Goal: Book appointment/travel/reservation

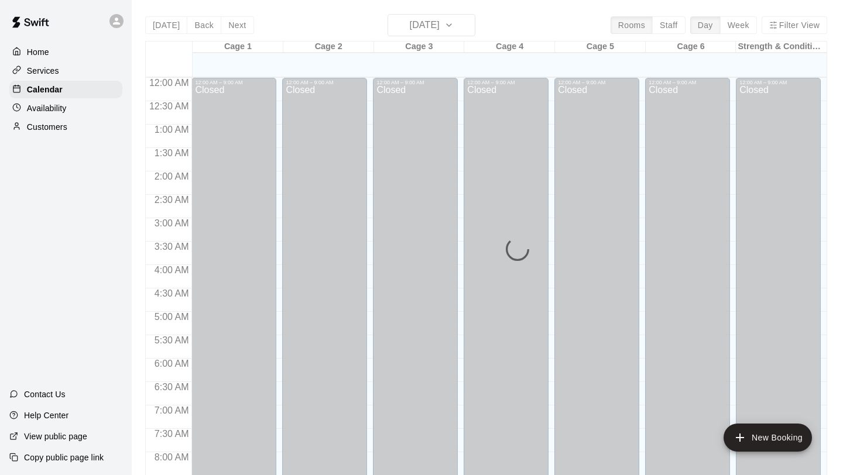
scroll to position [669, 0]
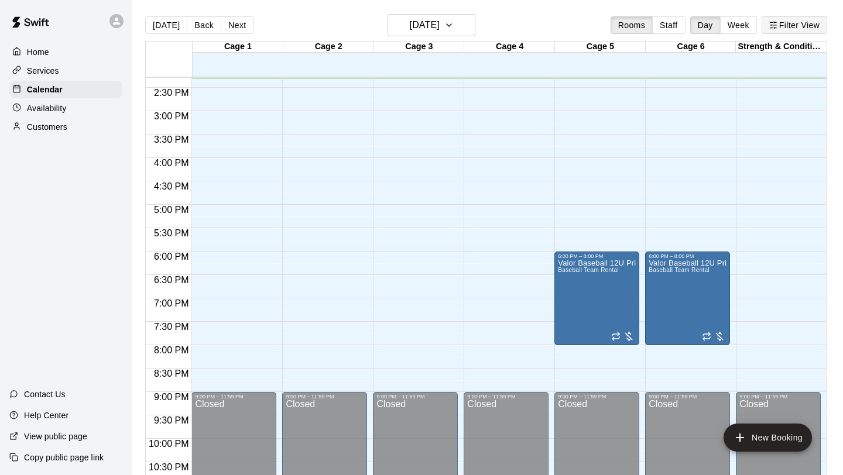
click at [780, 27] on button "Filter View" at bounding box center [794, 25] width 66 height 18
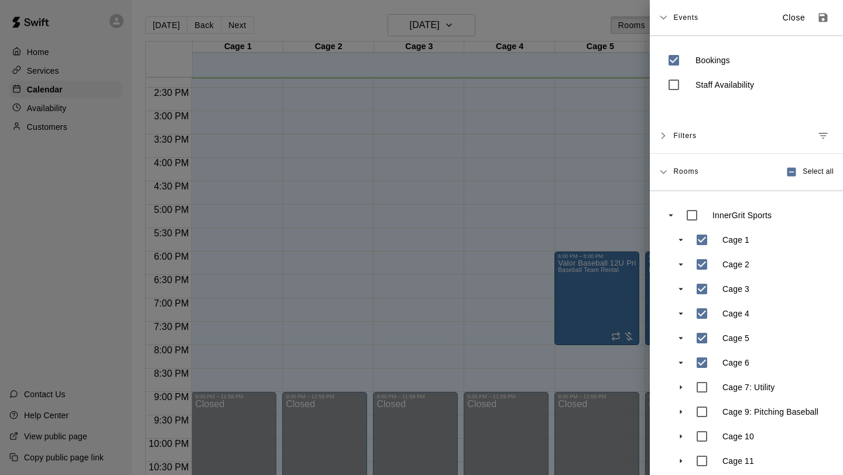
scroll to position [59, 0]
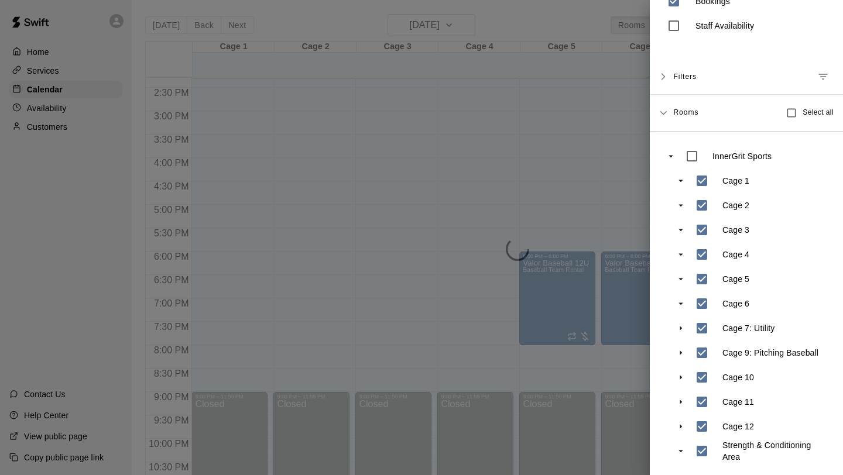
click at [596, 382] on div at bounding box center [421, 237] width 843 height 475
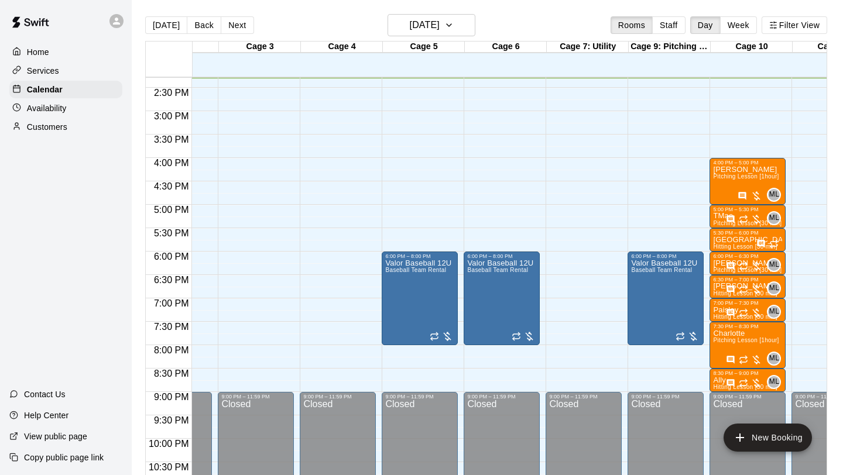
scroll to position [0, 137]
click at [482, 268] on span "Baseball Team Rental" at bounding box center [498, 270] width 61 height 6
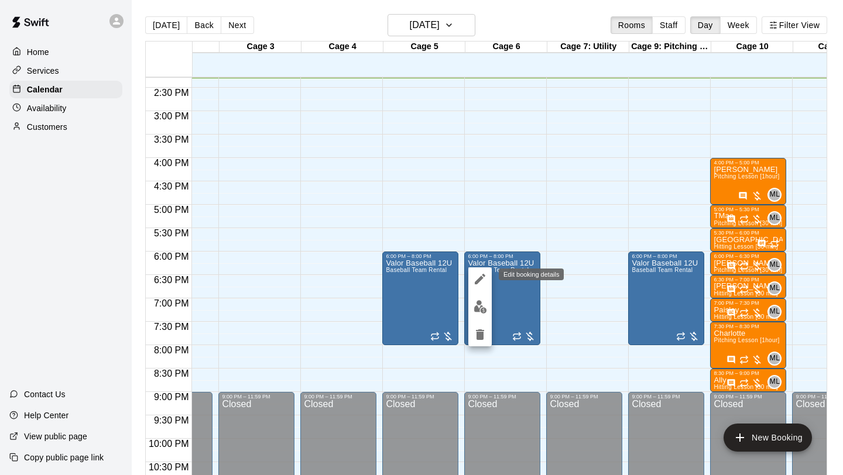
click at [482, 273] on icon "edit" at bounding box center [480, 279] width 14 height 14
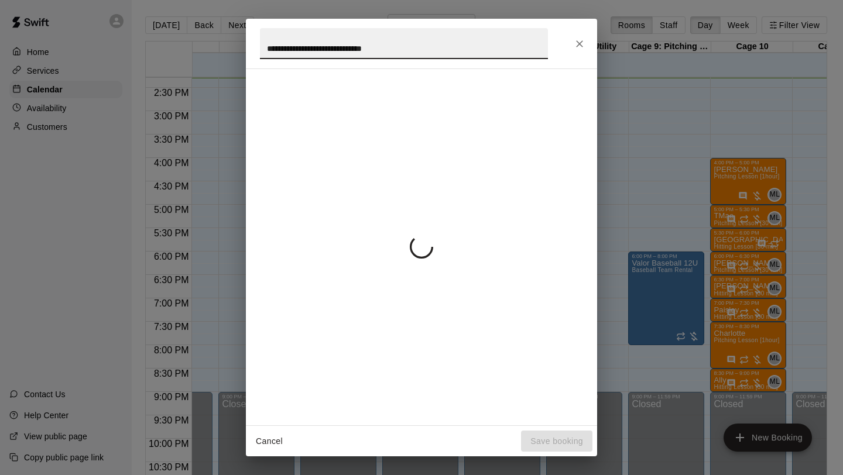
click at [578, 47] on icon "Close" at bounding box center [580, 44] width 12 height 12
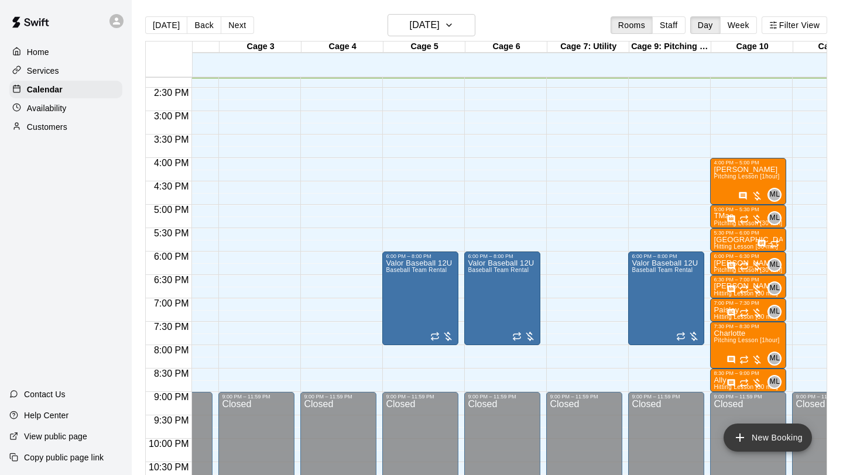
click at [738, 433] on icon "add" at bounding box center [740, 438] width 14 height 14
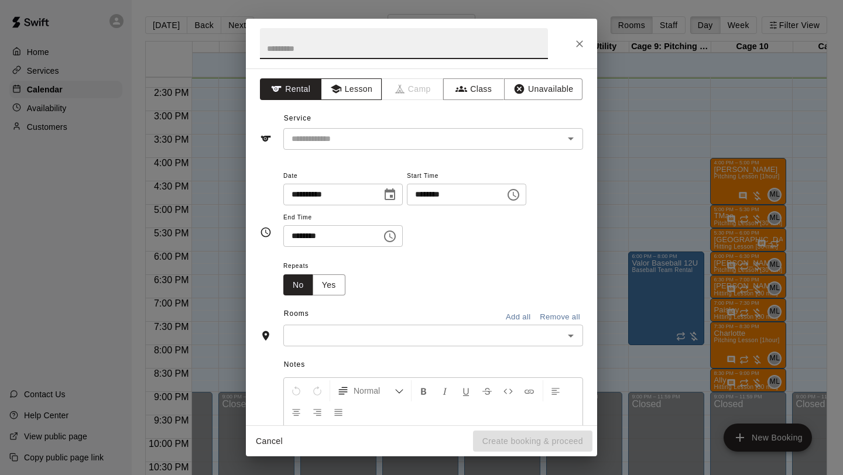
click at [353, 83] on button "Lesson" at bounding box center [351, 89] width 61 height 22
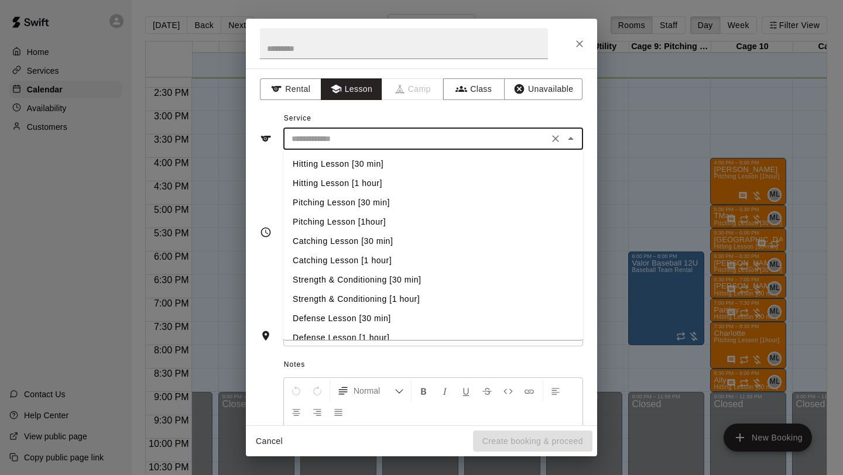
click at [334, 132] on input "text" at bounding box center [416, 139] width 258 height 15
click at [355, 199] on li "Pitching Lesson [30 min]" at bounding box center [433, 202] width 300 height 19
type input "**********"
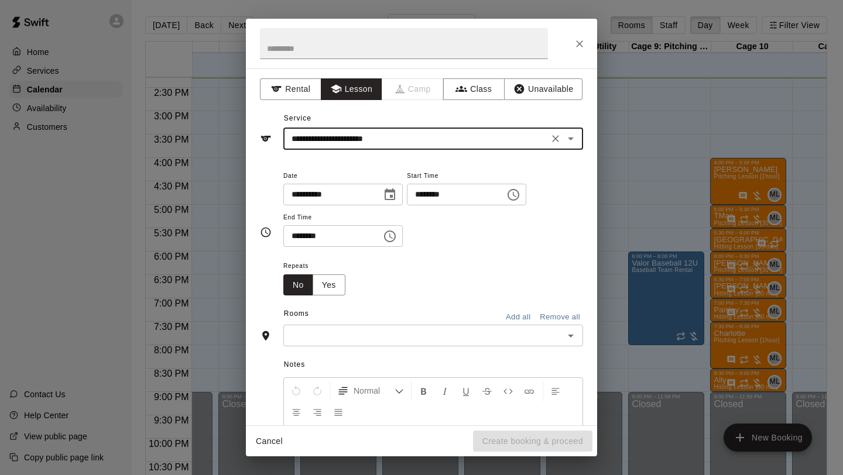
click at [519, 198] on icon "Choose time, selected time is 2:00 PM" at bounding box center [513, 195] width 14 height 14
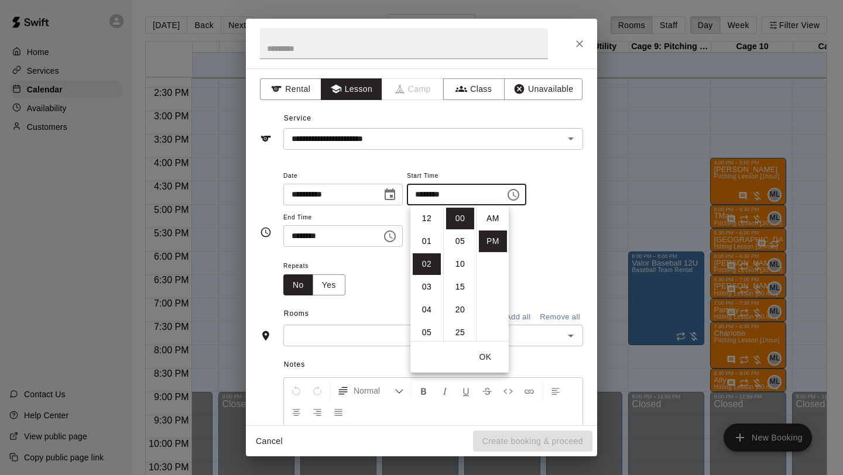
scroll to position [21, 0]
click at [428, 288] on li "05" at bounding box center [427, 287] width 28 height 22
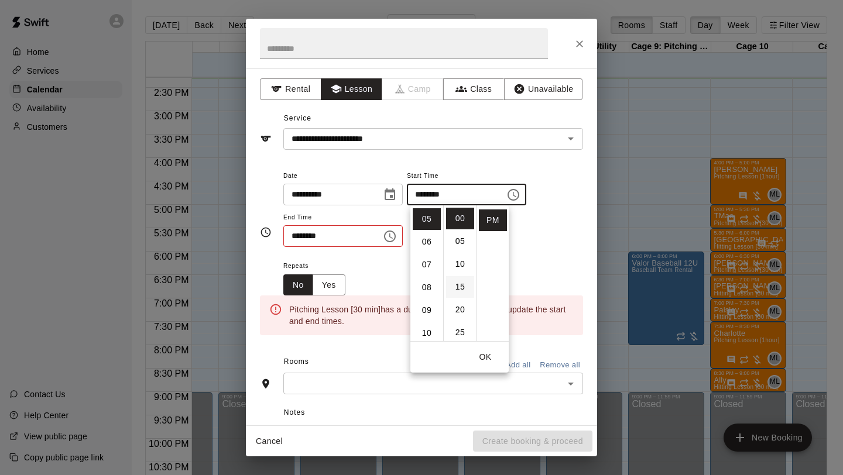
scroll to position [114, 0]
click at [458, 300] on li "30" at bounding box center [460, 303] width 28 height 22
type input "********"
click at [393, 236] on icon "Choose time, selected time is 2:30 PM" at bounding box center [391, 236] width 4 height 5
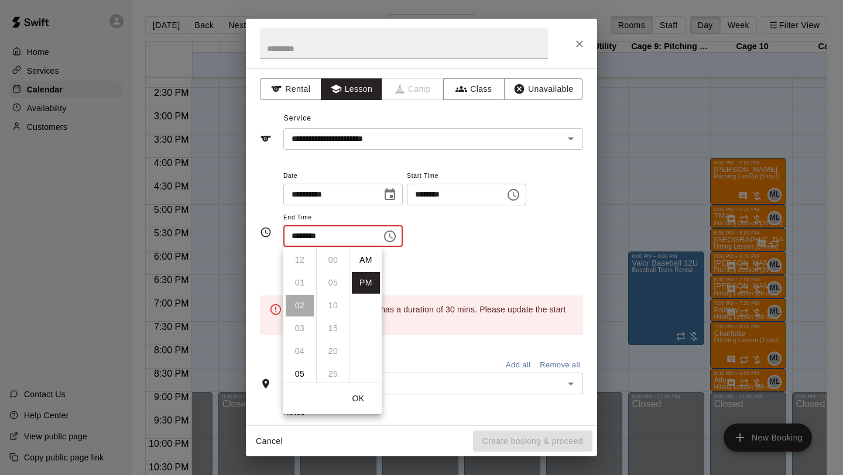
scroll to position [21, 0]
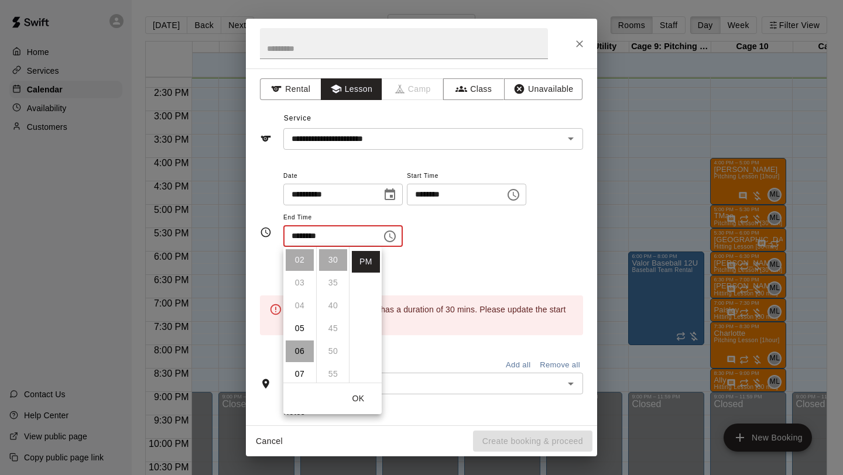
click at [300, 345] on li "06" at bounding box center [300, 352] width 28 height 22
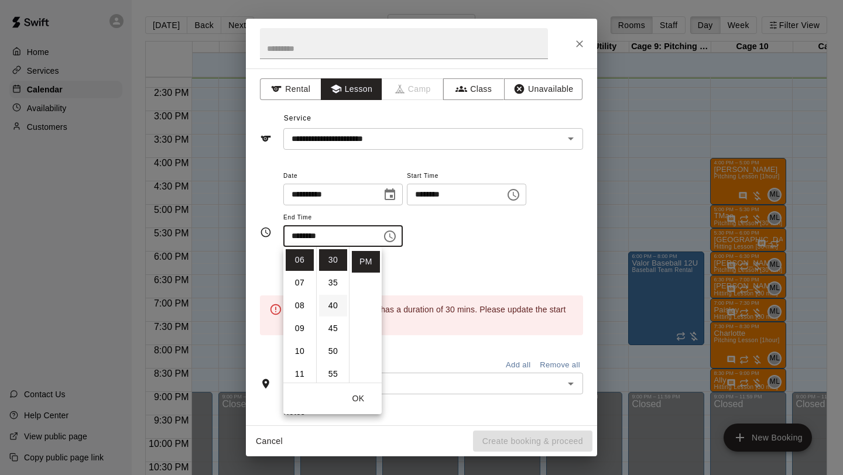
scroll to position [0, 0]
click at [331, 266] on li "00" at bounding box center [333, 260] width 28 height 22
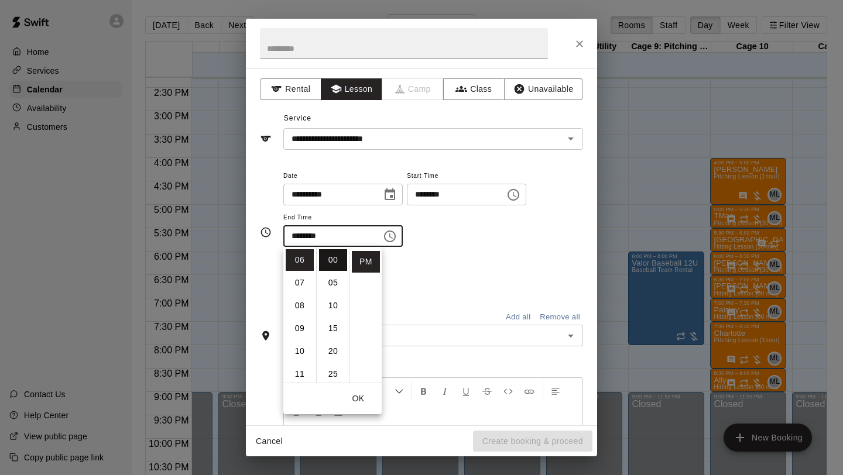
type input "********"
click at [421, 259] on div "Repeats No Yes" at bounding box center [433, 277] width 300 height 37
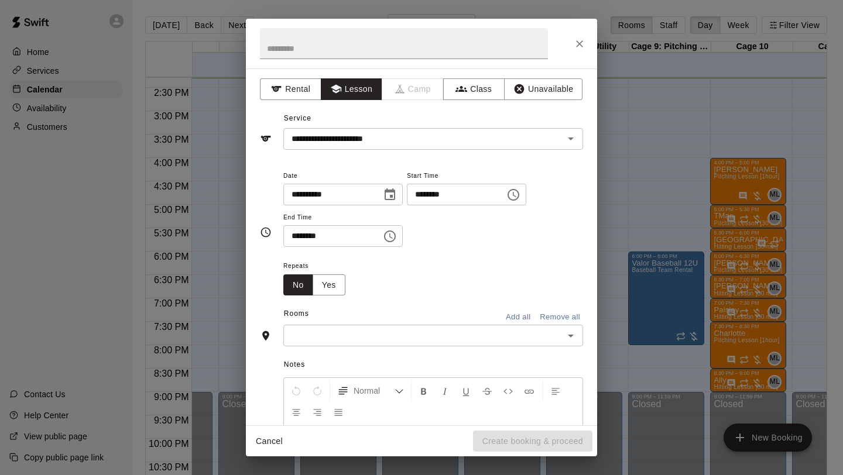
click at [360, 323] on div "Rooms Add all Remove all" at bounding box center [421, 315] width 323 height 20
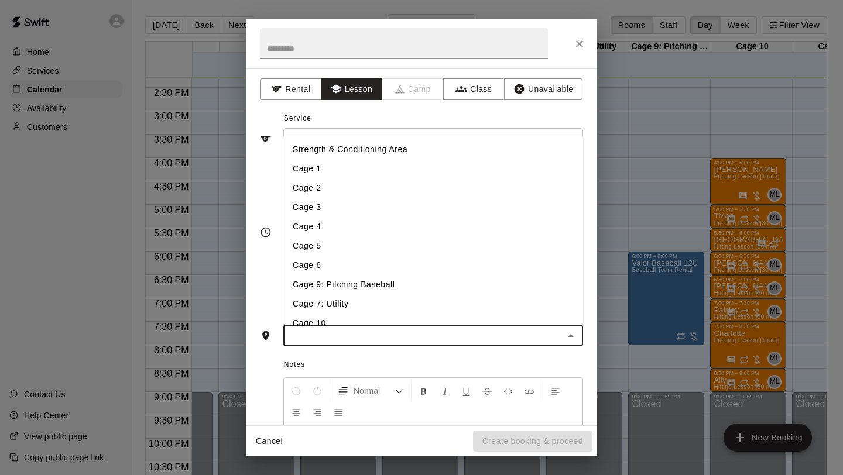
click at [350, 335] on input "text" at bounding box center [423, 335] width 273 height 15
click at [349, 307] on li "Cage 7: Utility" at bounding box center [433, 303] width 300 height 19
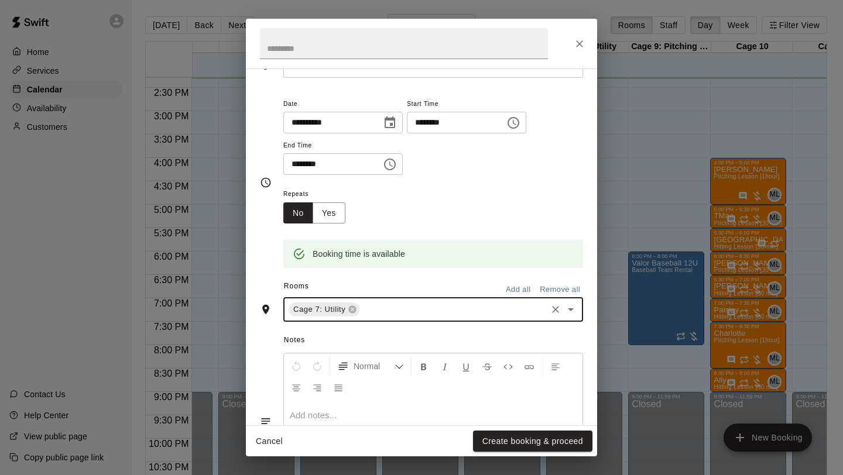
scroll to position [157, 0]
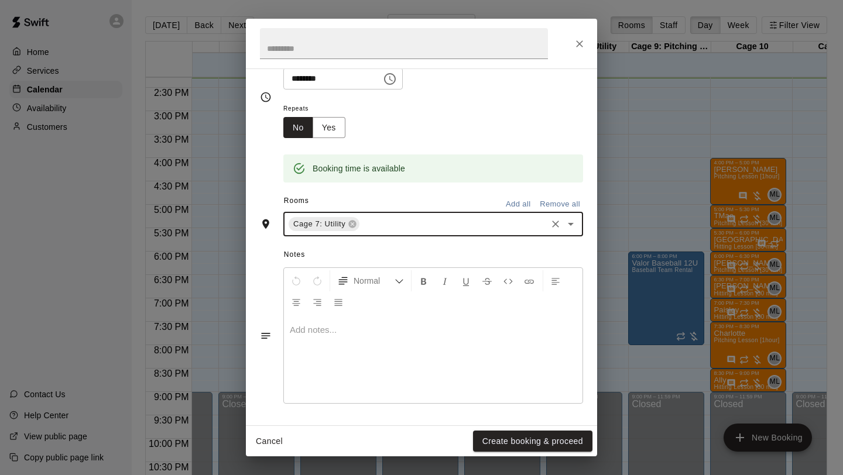
click at [335, 326] on p at bounding box center [433, 330] width 287 height 12
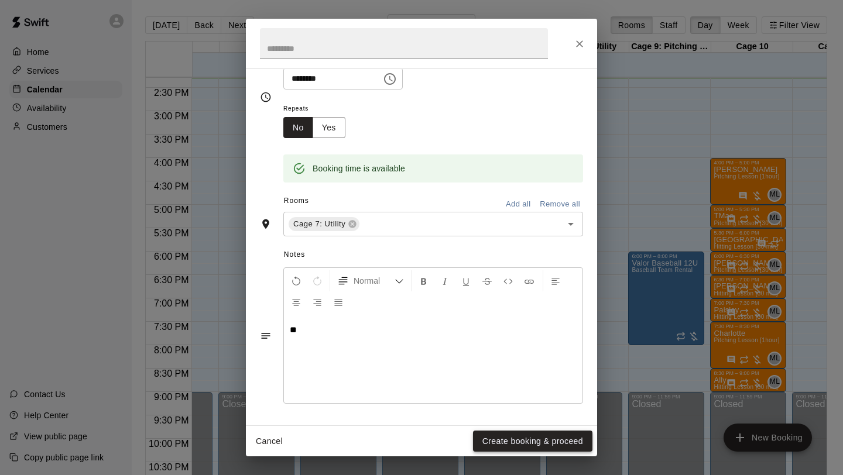
click at [507, 436] on button "Create booking & proceed" at bounding box center [532, 442] width 119 height 22
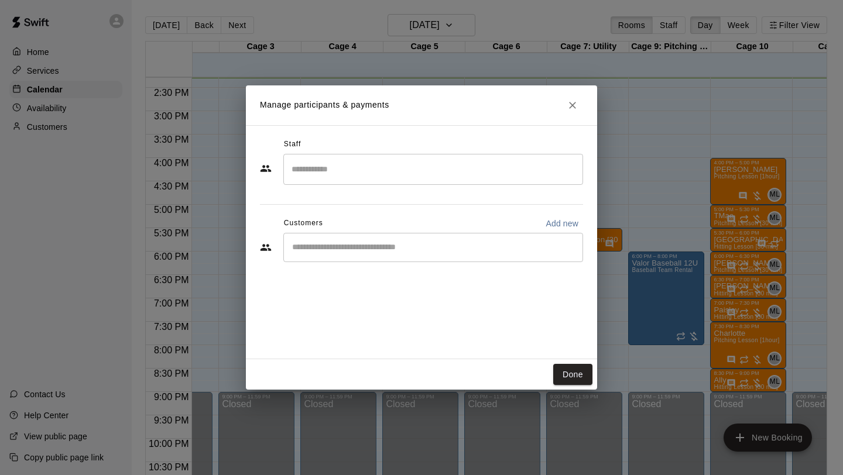
click at [388, 173] on input "Search staff" at bounding box center [433, 169] width 289 height 20
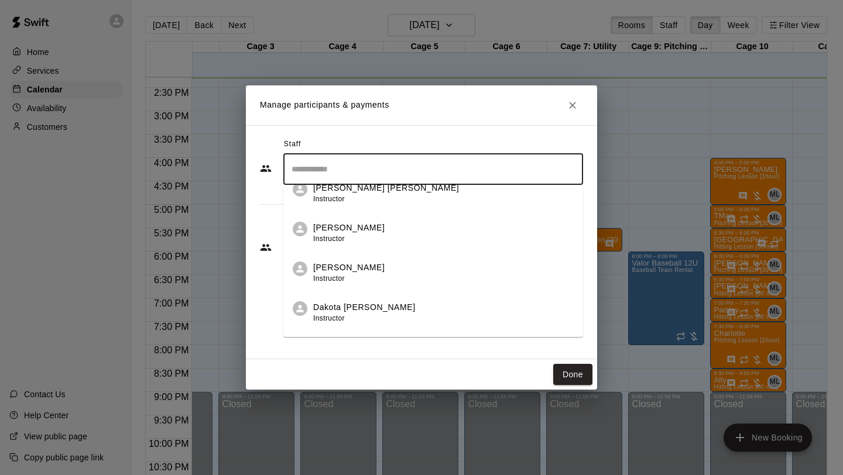
scroll to position [167, 0]
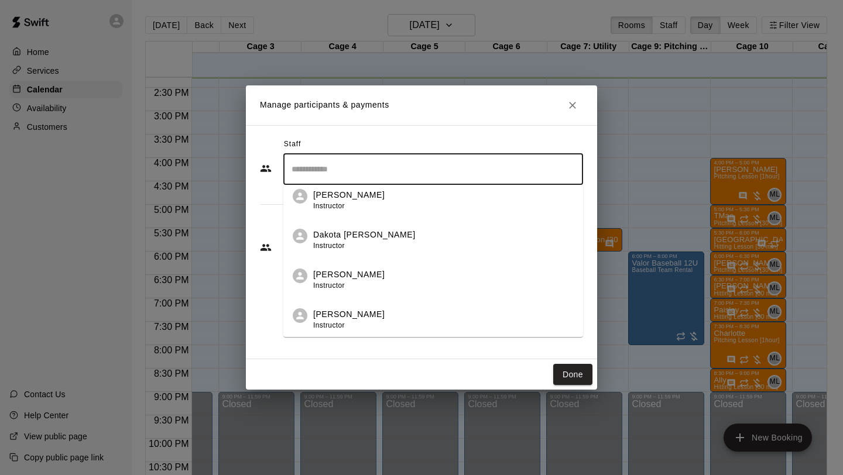
click at [355, 246] on div "Dakota [PERSON_NAME] Instructor" at bounding box center [364, 240] width 102 height 23
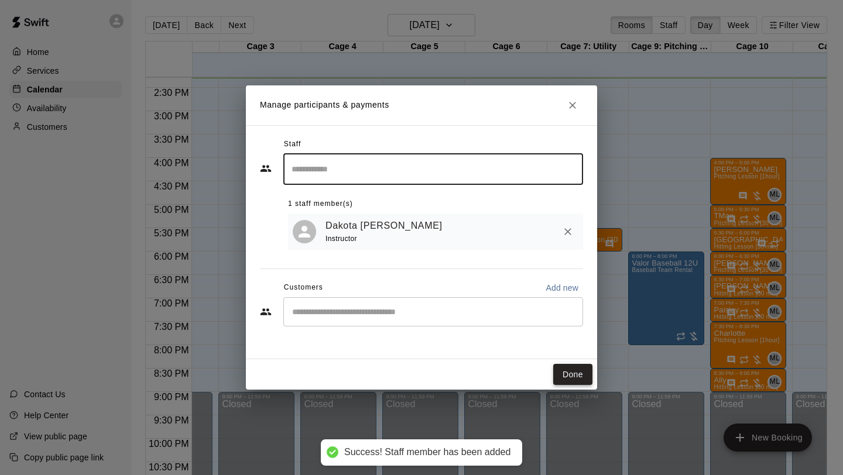
click at [576, 375] on button "Done" at bounding box center [572, 375] width 39 height 22
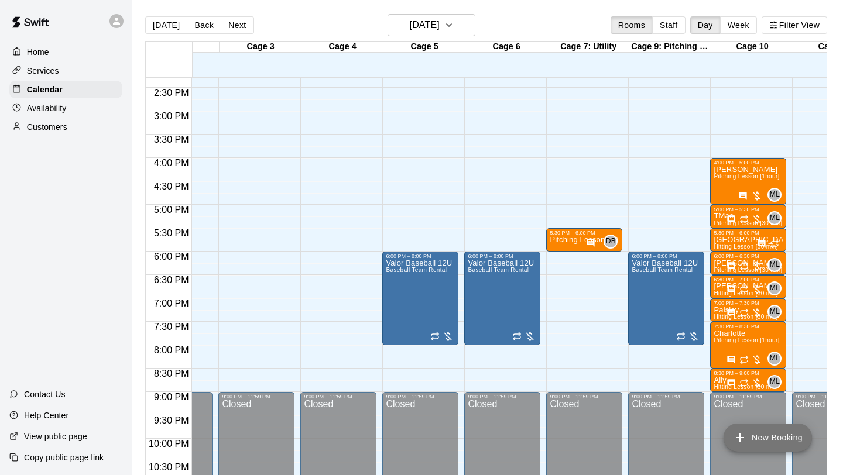
click at [767, 437] on button "New Booking" at bounding box center [767, 438] width 88 height 28
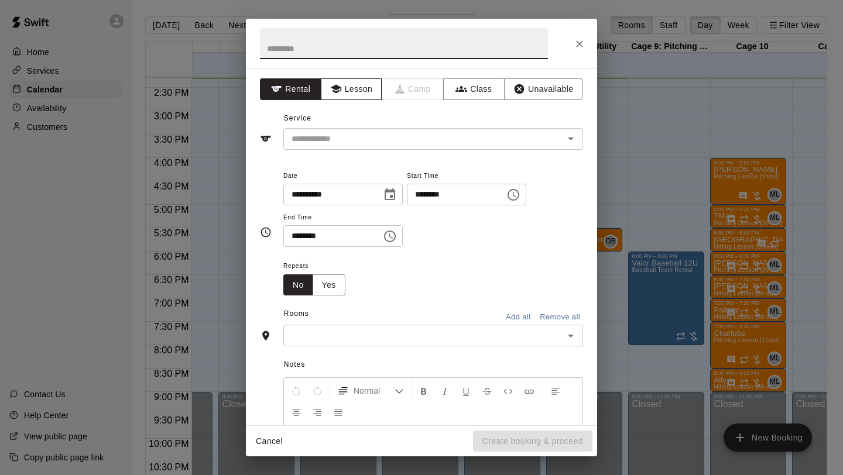
click at [357, 94] on button "Lesson" at bounding box center [351, 89] width 61 height 22
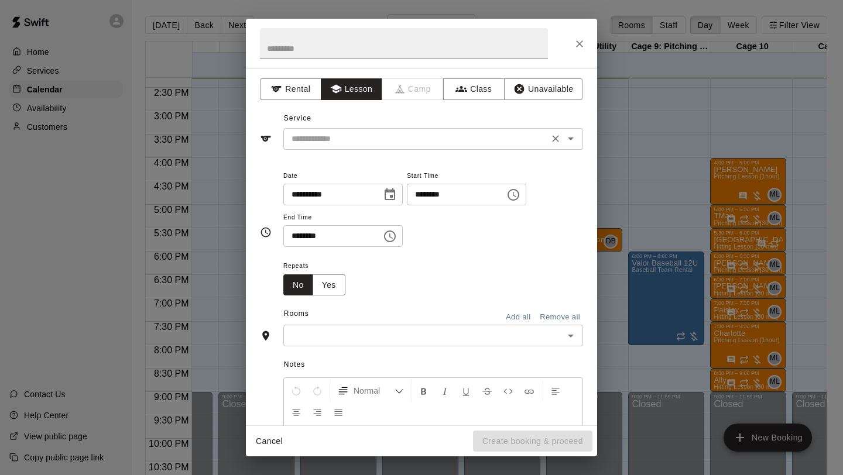
click at [342, 145] on input "text" at bounding box center [416, 139] width 258 height 15
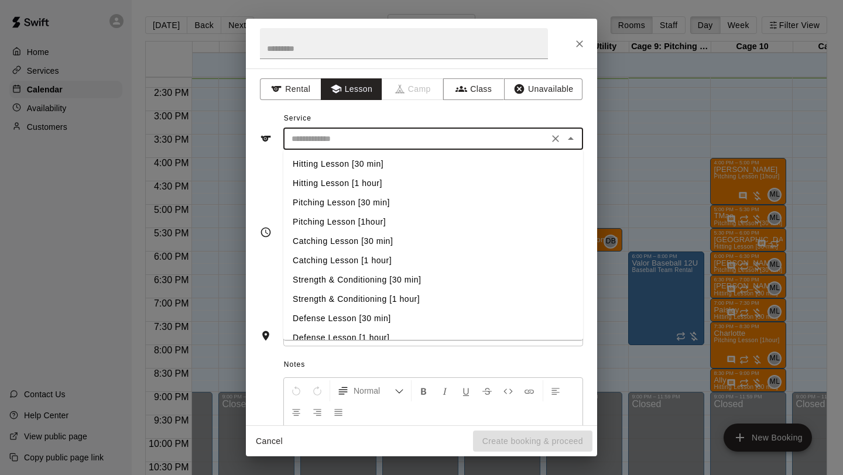
click at [349, 202] on li "Pitching Lesson [30 min]" at bounding box center [433, 202] width 300 height 19
type input "**********"
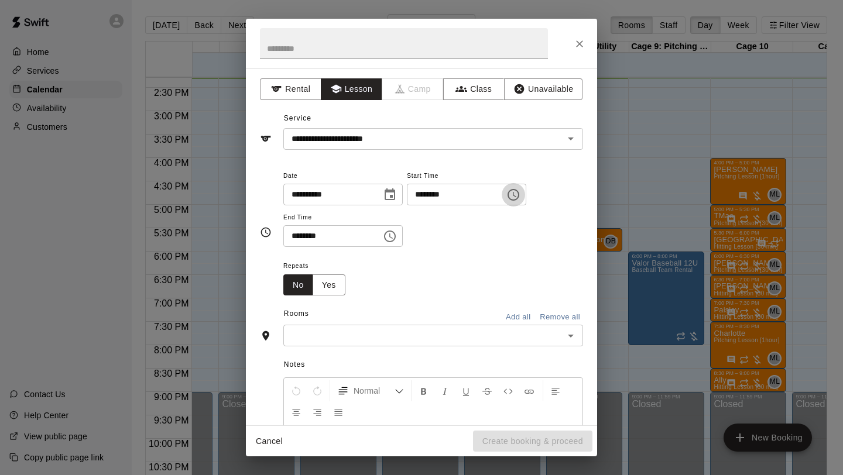
click at [515, 194] on icon "Choose time, selected time is 2:00 PM" at bounding box center [513, 195] width 12 height 12
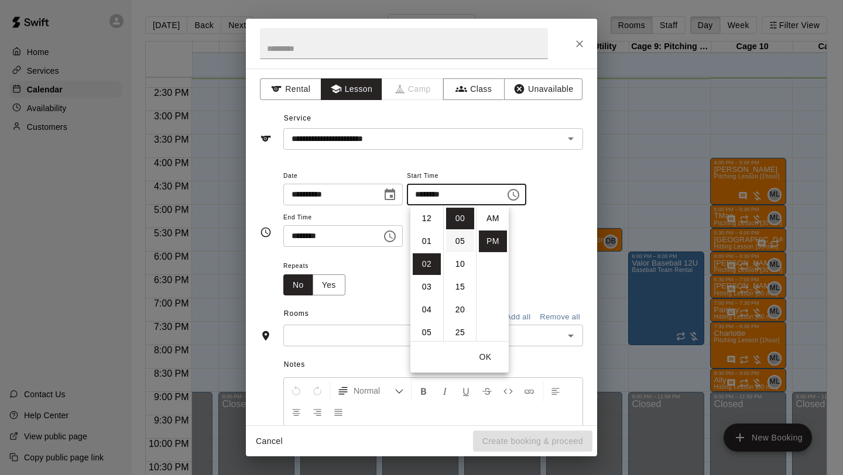
scroll to position [21, 0]
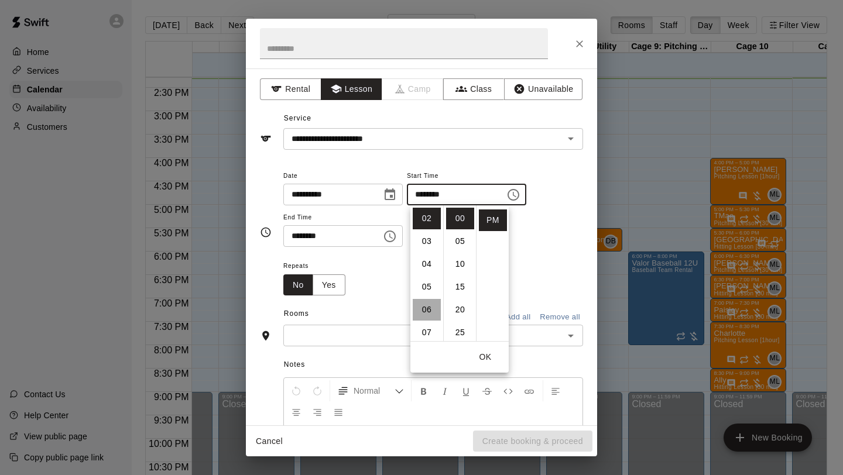
click at [428, 308] on li "06" at bounding box center [427, 310] width 28 height 22
type input "********"
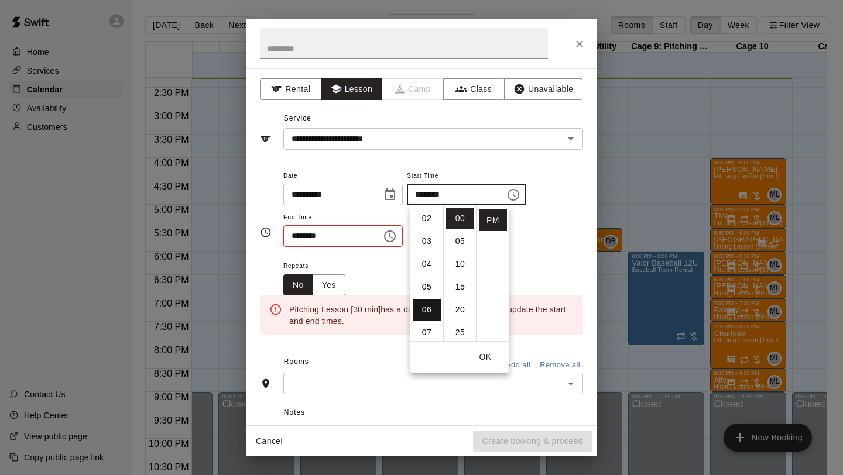
scroll to position [137, 0]
click at [393, 235] on icon "Choose time, selected time is 2:30 PM" at bounding box center [390, 236] width 14 height 14
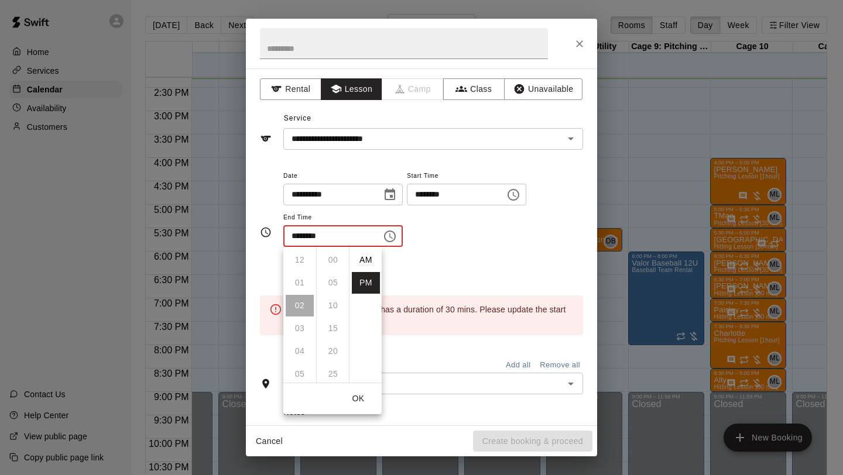
scroll to position [21, 0]
click at [304, 349] on li "06" at bounding box center [300, 352] width 28 height 22
type input "********"
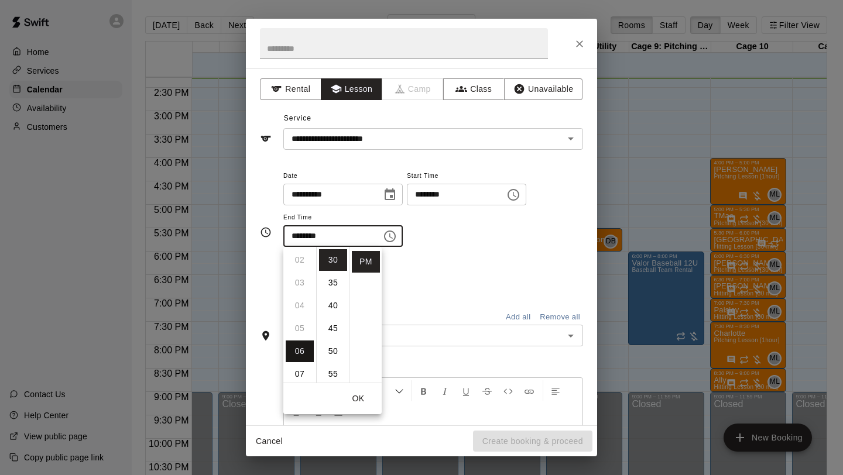
scroll to position [137, 0]
click at [446, 279] on div "Repeats No Yes" at bounding box center [433, 277] width 300 height 37
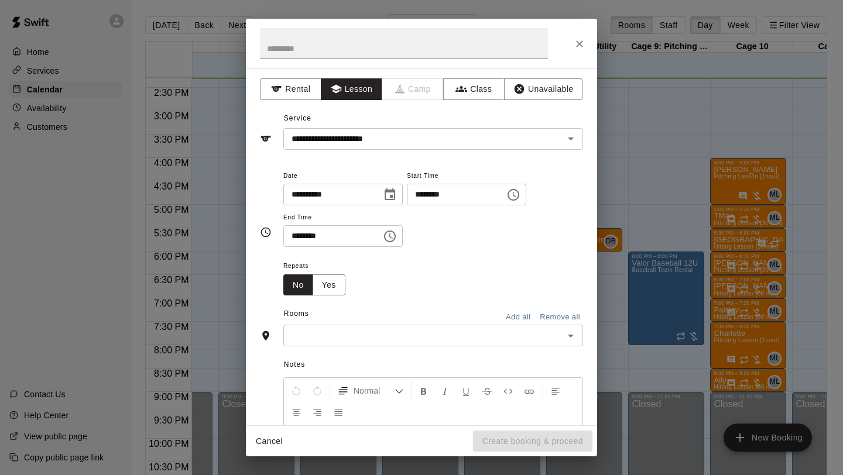
click at [357, 335] on input "text" at bounding box center [423, 335] width 273 height 15
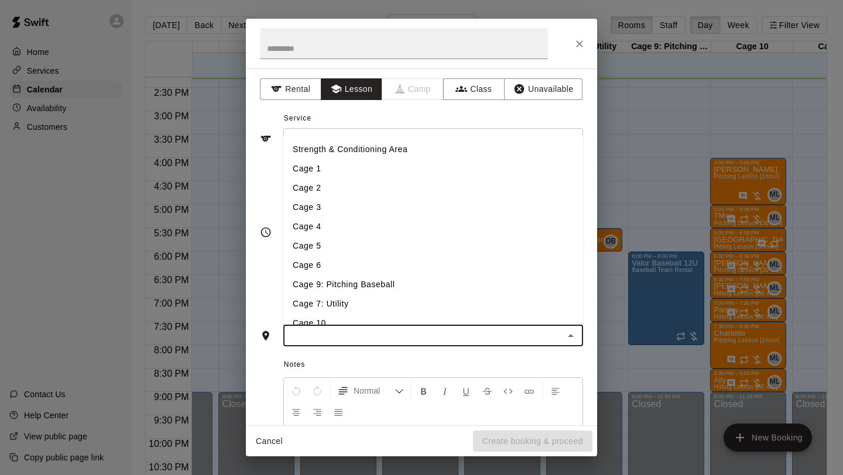
click at [351, 313] on li "Cage 7: Utility" at bounding box center [433, 303] width 300 height 19
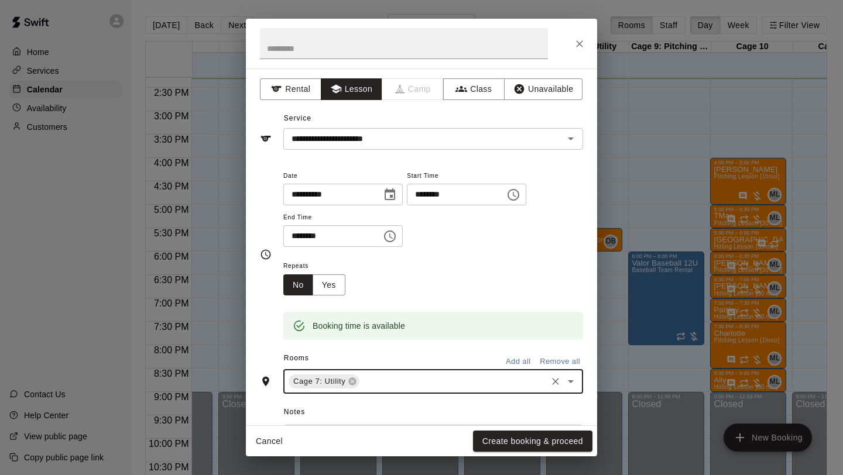
scroll to position [157, 0]
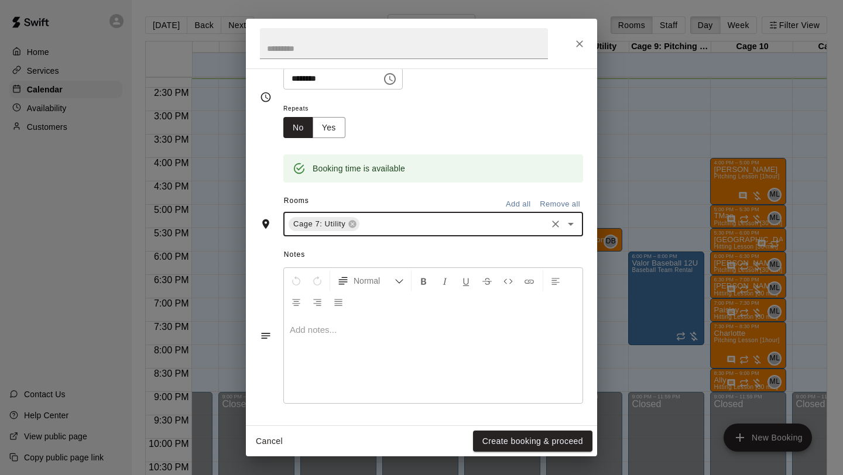
click at [363, 329] on p at bounding box center [433, 330] width 287 height 12
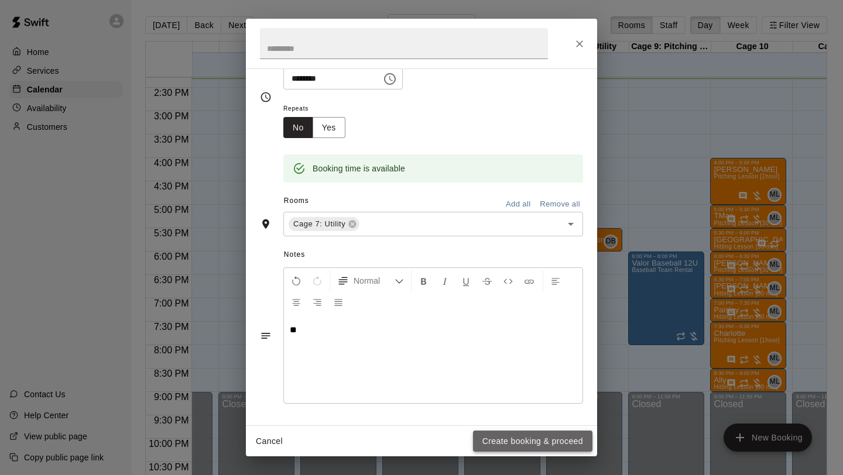
click at [520, 435] on button "Create booking & proceed" at bounding box center [532, 442] width 119 height 22
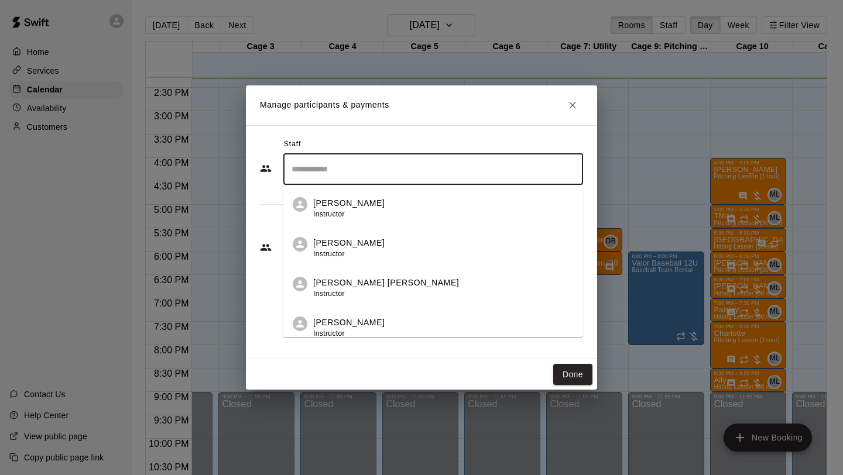
click at [361, 169] on input "Search staff" at bounding box center [433, 169] width 289 height 20
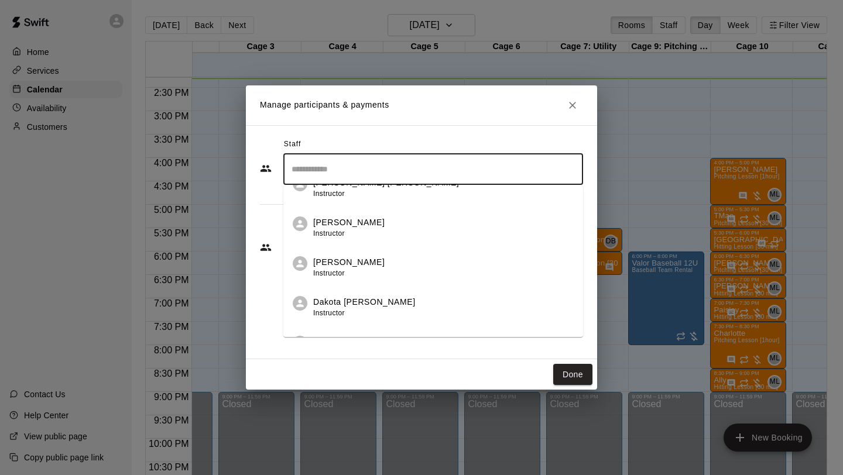
scroll to position [114, 0]
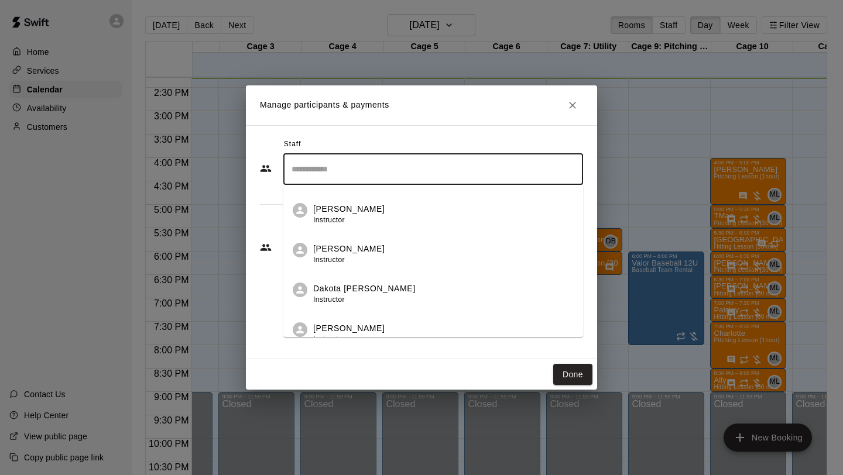
click at [352, 288] on p "Dakota [PERSON_NAME]" at bounding box center [364, 289] width 102 height 12
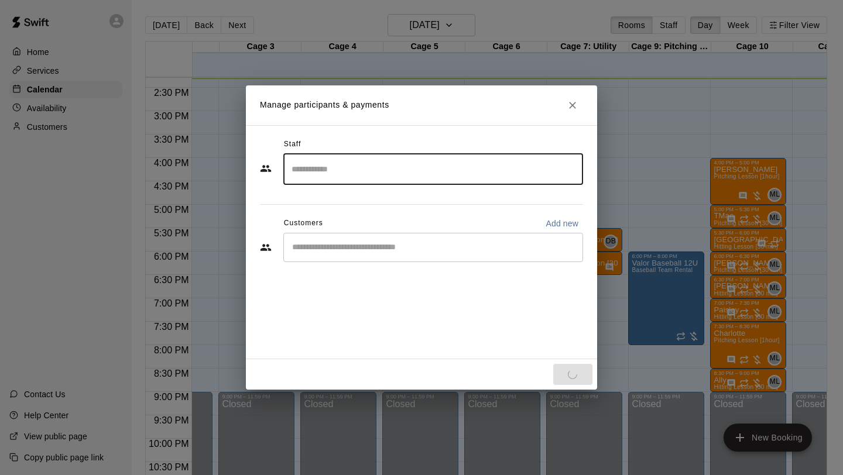
click at [351, 330] on div "Staff ​ Customers Add new ​" at bounding box center [421, 242] width 351 height 234
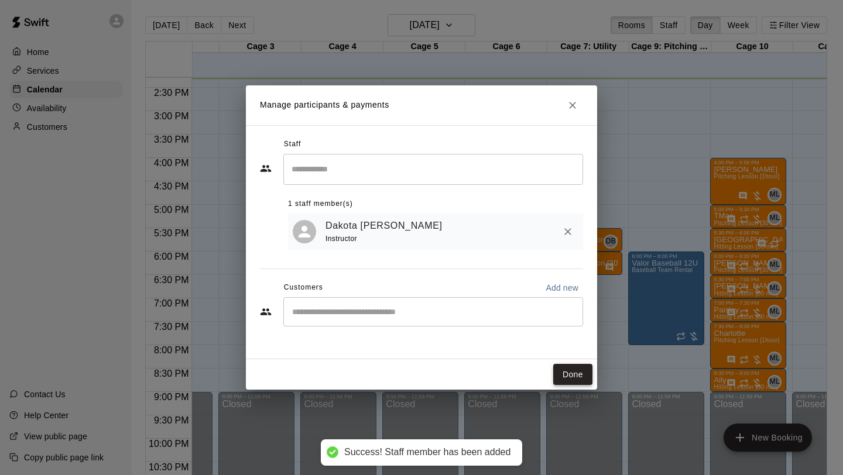
click at [569, 373] on button "Done" at bounding box center [572, 375] width 39 height 22
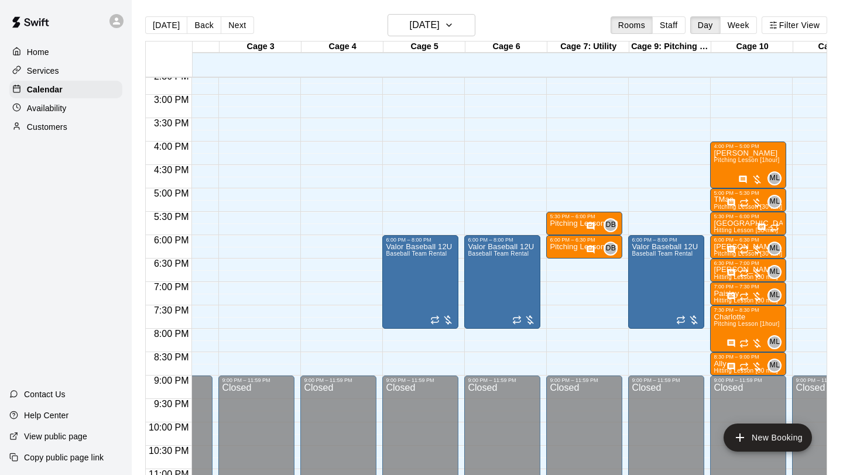
scroll to position [686, 137]
